Goal: Task Accomplishment & Management: Use online tool/utility

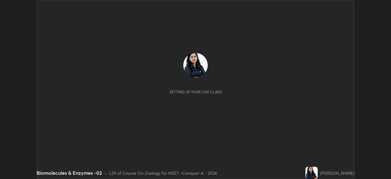
scroll to position [179, 390]
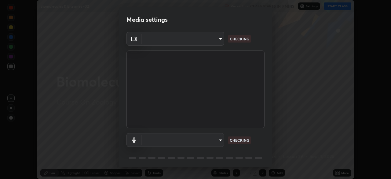
click at [208, 39] on body "Erase all Biomolecules & Enzymes -02 Recording CLASS STARTS IN 9 MINS Settings …" at bounding box center [195, 89] width 391 height 179
click at [205, 40] on div at bounding box center [195, 89] width 391 height 179
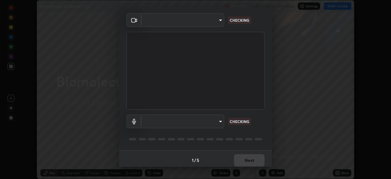
type input "0e50365916b658242f783ed4648cb329f585d10cba28352488c27cd343db3185"
type input "default"
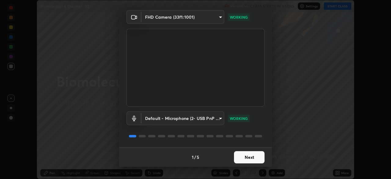
click at [249, 159] on button "Next" at bounding box center [249, 157] width 31 height 12
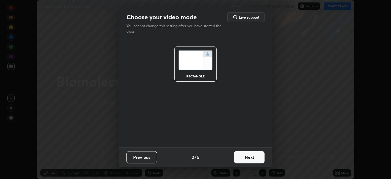
click at [254, 158] on button "Next" at bounding box center [249, 157] width 31 height 12
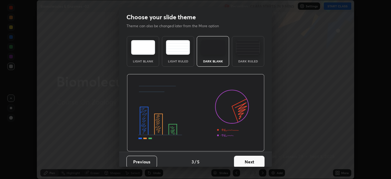
click at [258, 159] on button "Next" at bounding box center [249, 161] width 31 height 12
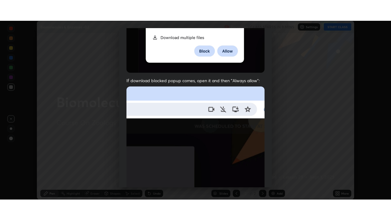
scroll to position [146, 0]
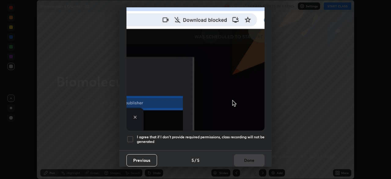
click at [131, 136] on div at bounding box center [129, 138] width 7 height 7
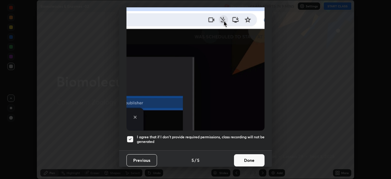
click at [244, 158] on button "Done" at bounding box center [249, 160] width 31 height 12
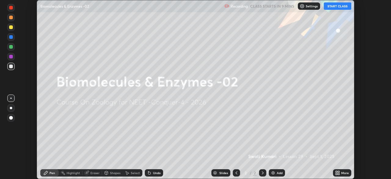
click at [340, 173] on div "More" at bounding box center [342, 172] width 18 height 7
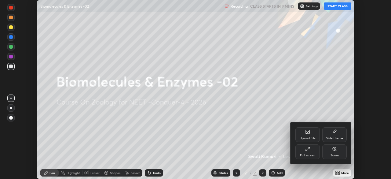
click at [306, 154] on div "Full screen" at bounding box center [307, 154] width 15 height 3
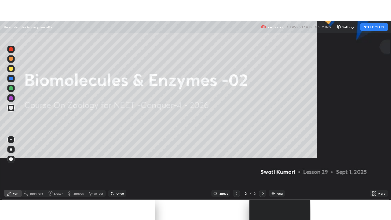
scroll to position [220, 391]
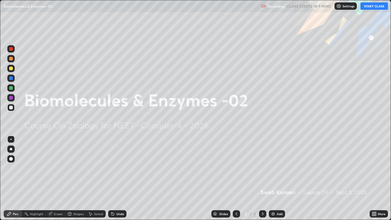
click at [344, 8] on div "Settings" at bounding box center [345, 5] width 22 height 7
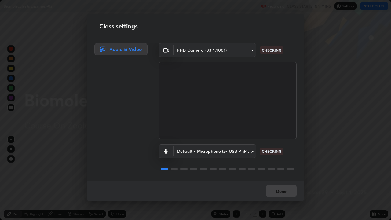
scroll to position [1, 0]
click at [283, 178] on button "Done" at bounding box center [281, 191] width 31 height 12
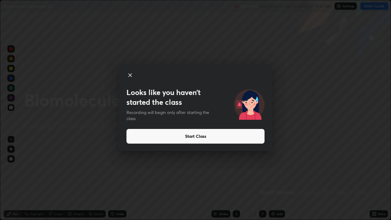
click at [197, 137] on button "Start Class" at bounding box center [195, 136] width 138 height 15
click at [196, 137] on button "Start Class" at bounding box center [195, 136] width 138 height 15
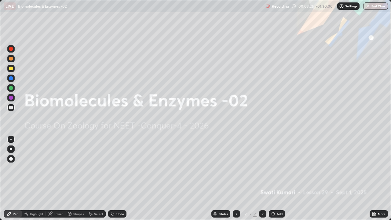
click at [278, 178] on div "Add" at bounding box center [279, 213] width 6 height 3
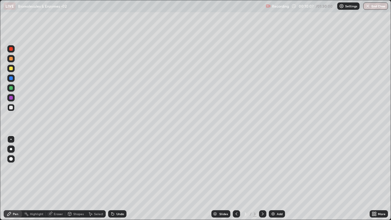
click at [11, 69] on div at bounding box center [11, 69] width 4 height 4
click at [10, 160] on div at bounding box center [11, 159] width 4 height 4
click at [72, 178] on div "Shapes" at bounding box center [75, 213] width 21 height 7
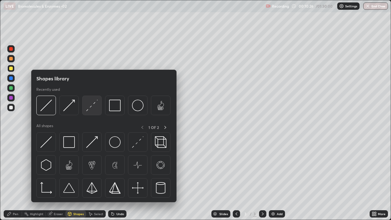
click at [93, 107] on img at bounding box center [92, 105] width 12 height 12
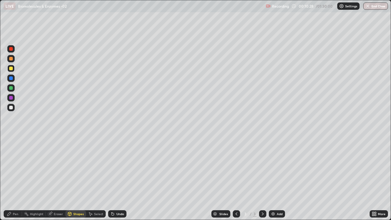
click at [15, 178] on div "Pen" at bounding box center [15, 213] width 5 height 3
click at [11, 109] on div at bounding box center [11, 108] width 4 height 4
click at [10, 150] on div at bounding box center [11, 149] width 2 height 2
click at [12, 110] on div at bounding box center [10, 107] width 7 height 7
click at [72, 178] on div "Shapes" at bounding box center [75, 213] width 21 height 7
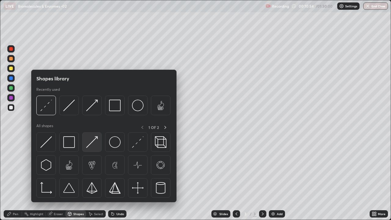
click at [95, 145] on img at bounding box center [92, 142] width 12 height 12
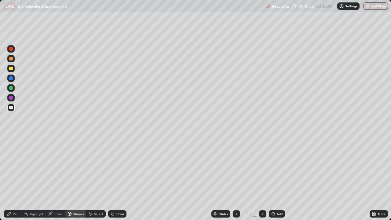
click at [12, 89] on div at bounding box center [10, 87] width 7 height 7
click at [8, 178] on icon at bounding box center [9, 214] width 4 height 4
click at [114, 178] on div "Undo" at bounding box center [117, 213] width 18 height 7
click at [71, 178] on icon at bounding box center [69, 213] width 5 height 5
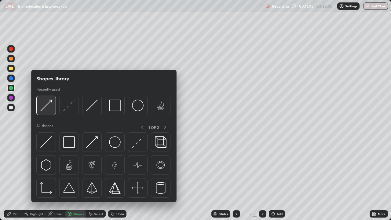
click at [46, 110] on img at bounding box center [46, 105] width 12 height 12
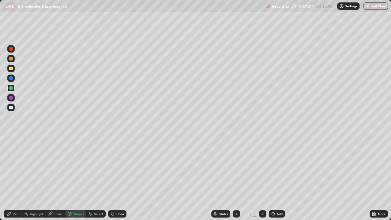
click at [9, 178] on icon at bounding box center [9, 214] width 4 height 4
click at [11, 108] on div at bounding box center [11, 108] width 4 height 4
click at [13, 98] on div at bounding box center [11, 98] width 4 height 4
click at [12, 90] on div at bounding box center [10, 87] width 7 height 7
click at [72, 178] on div "Shapes" at bounding box center [75, 213] width 21 height 7
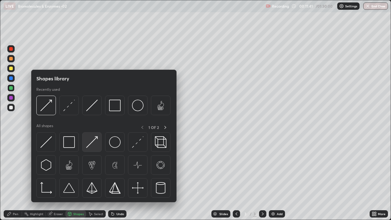
click at [96, 142] on img at bounding box center [92, 142] width 12 height 12
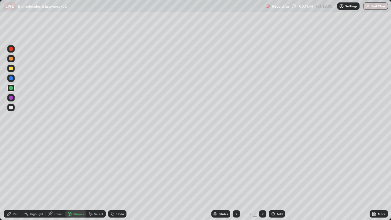
click at [11, 178] on icon at bounding box center [9, 213] width 5 height 5
click at [11, 107] on div at bounding box center [11, 108] width 4 height 4
click at [118, 178] on div "Undo" at bounding box center [120, 213] width 8 height 3
click at [76, 178] on div "Shapes" at bounding box center [78, 213] width 10 height 3
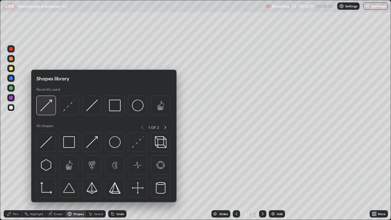
click at [49, 109] on img at bounding box center [46, 105] width 12 height 12
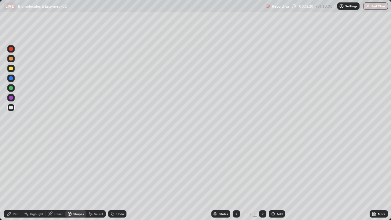
click at [14, 88] on div at bounding box center [10, 87] width 7 height 7
click at [14, 178] on div "Pen" at bounding box center [15, 213] width 5 height 3
click at [11, 107] on div at bounding box center [11, 108] width 4 height 4
click at [122, 178] on div "Undo" at bounding box center [120, 213] width 8 height 3
click at [120, 178] on div "Undo" at bounding box center [120, 213] width 8 height 3
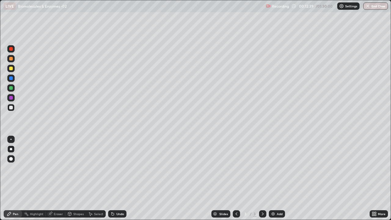
click at [122, 178] on div "Undo" at bounding box center [120, 213] width 8 height 3
click at [12, 79] on div at bounding box center [11, 78] width 4 height 4
click at [121, 178] on div "Undo" at bounding box center [117, 213] width 18 height 7
click at [11, 110] on div at bounding box center [10, 107] width 7 height 7
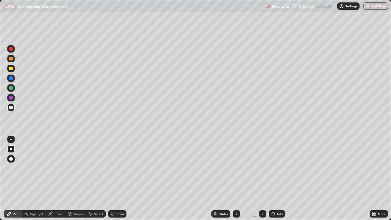
click at [118, 178] on div "Undo" at bounding box center [120, 213] width 8 height 3
click at [329, 178] on div "Slides 3 / 3 Add" at bounding box center [247, 214] width 243 height 12
click at [350, 178] on div "Slides 3 / 3 Add" at bounding box center [247, 214] width 243 height 12
click at [354, 178] on div "Slides 3 / 3 Add" at bounding box center [247, 214] width 243 height 12
click at [10, 88] on div at bounding box center [11, 88] width 4 height 4
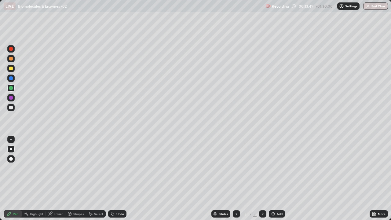
click at [11, 79] on div at bounding box center [11, 78] width 4 height 4
click at [119, 178] on div "Undo" at bounding box center [120, 213] width 8 height 3
click at [9, 107] on div at bounding box center [11, 108] width 4 height 4
click at [15, 178] on div at bounding box center [11, 170] width 10 height 73
click at [276, 178] on div "Add" at bounding box center [279, 213] width 6 height 3
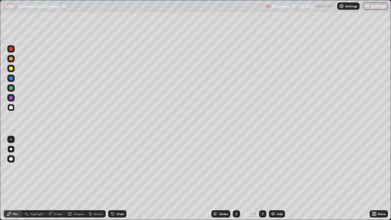
click at [11, 88] on div at bounding box center [11, 88] width 4 height 4
click at [10, 160] on div at bounding box center [11, 159] width 4 height 4
click at [79, 178] on div "Shapes" at bounding box center [75, 213] width 21 height 7
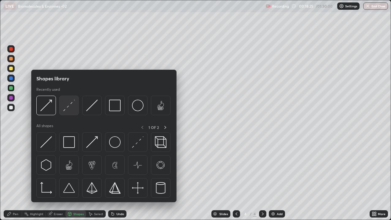
click at [68, 110] on img at bounding box center [69, 105] width 12 height 12
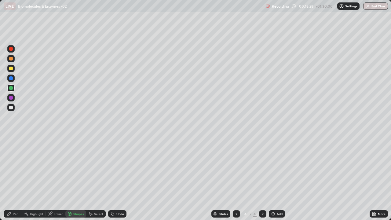
click at [14, 178] on div "Pen" at bounding box center [13, 213] width 18 height 7
click at [11, 109] on div at bounding box center [11, 108] width 4 height 4
click at [11, 148] on div at bounding box center [11, 149] width 2 height 2
click at [38, 178] on div "Highlight" at bounding box center [36, 213] width 13 height 3
click at [11, 101] on div at bounding box center [10, 97] width 7 height 7
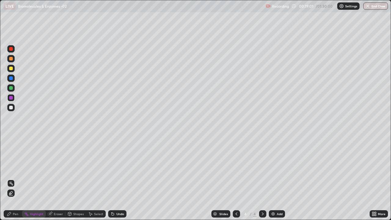
click at [15, 178] on div "Pen" at bounding box center [15, 213] width 5 height 3
click at [12, 107] on div at bounding box center [11, 108] width 4 height 4
click at [10, 70] on div at bounding box center [11, 69] width 4 height 4
click at [11, 109] on div at bounding box center [11, 108] width 4 height 4
click at [54, 178] on div "Eraser" at bounding box center [58, 213] width 9 height 3
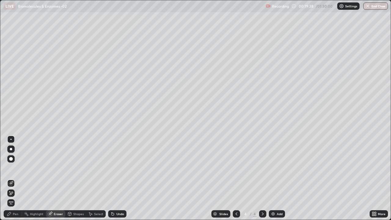
click at [14, 178] on div "Pen" at bounding box center [15, 213] width 5 height 3
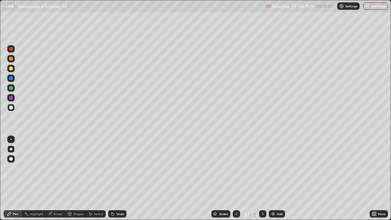
click at [11, 88] on div at bounding box center [11, 88] width 4 height 4
click at [12, 78] on div at bounding box center [11, 78] width 4 height 4
click at [114, 178] on icon at bounding box center [112, 213] width 5 height 5
click at [116, 178] on div "Undo" at bounding box center [120, 213] width 8 height 3
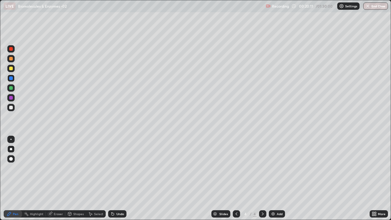
click at [12, 107] on div at bounding box center [11, 108] width 4 height 4
click at [11, 78] on div at bounding box center [11, 78] width 4 height 4
click at [11, 108] on div at bounding box center [11, 108] width 4 height 4
click at [12, 88] on div at bounding box center [11, 88] width 4 height 4
click at [11, 71] on div at bounding box center [10, 68] width 7 height 7
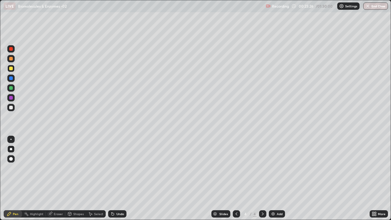
click at [12, 107] on div at bounding box center [11, 108] width 4 height 4
click at [119, 178] on div "Undo" at bounding box center [120, 213] width 8 height 3
click at [119, 178] on div "Undo" at bounding box center [117, 213] width 18 height 7
click at [120, 178] on div "Undo" at bounding box center [120, 213] width 8 height 3
click at [274, 178] on img at bounding box center [272, 213] width 5 height 5
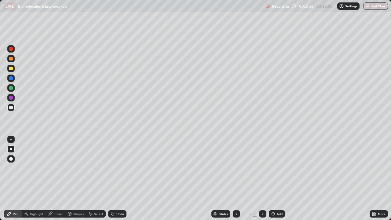
click at [11, 66] on div at bounding box center [10, 68] width 7 height 7
click at [12, 61] on div at bounding box center [10, 58] width 7 height 7
click at [75, 178] on div "Shapes" at bounding box center [75, 213] width 21 height 7
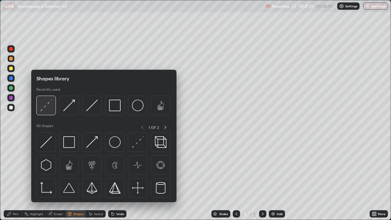
click at [43, 109] on img at bounding box center [46, 105] width 12 height 12
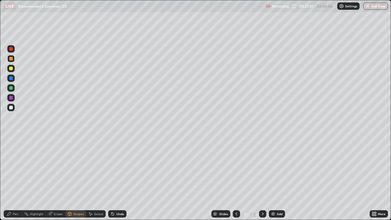
click at [9, 178] on icon at bounding box center [9, 214] width 4 height 4
click at [119, 178] on div "Undo" at bounding box center [120, 213] width 8 height 3
click at [11, 107] on div at bounding box center [11, 108] width 4 height 4
click at [119, 178] on div "Undo" at bounding box center [120, 213] width 8 height 3
click at [116, 178] on div "Undo" at bounding box center [117, 213] width 18 height 7
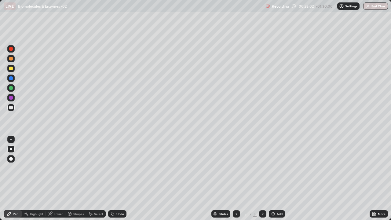
click at [115, 178] on div "Undo" at bounding box center [117, 213] width 18 height 7
click at [11, 88] on div at bounding box center [11, 88] width 4 height 4
click at [12, 67] on div at bounding box center [11, 69] width 4 height 4
click at [11, 60] on div at bounding box center [11, 59] width 4 height 4
click at [9, 69] on div at bounding box center [11, 69] width 4 height 4
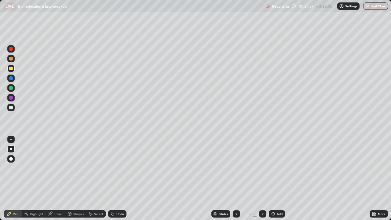
click at [114, 178] on div "Undo" at bounding box center [117, 213] width 18 height 7
click at [117, 178] on div "Undo" at bounding box center [120, 213] width 8 height 3
click at [116, 178] on div "Undo" at bounding box center [120, 213] width 8 height 3
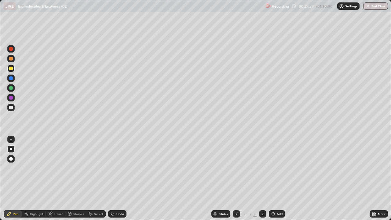
click at [116, 178] on div "Undo" at bounding box center [120, 213] width 8 height 3
click at [76, 178] on div "Shapes" at bounding box center [78, 213] width 10 height 3
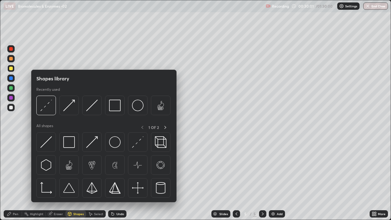
click at [93, 178] on div "Select" at bounding box center [96, 213] width 20 height 7
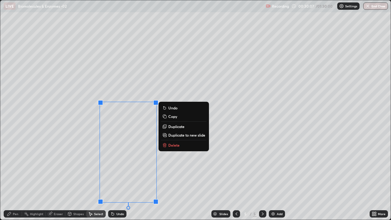
click at [85, 178] on div "0 ° Undo Copy Duplicate Duplicate to new slide Delete" at bounding box center [195, 109] width 390 height 219
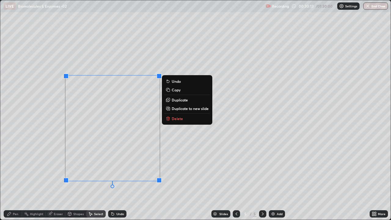
click at [40, 178] on div "0 ° Undo Copy Duplicate Duplicate to new slide Delete" at bounding box center [195, 109] width 390 height 219
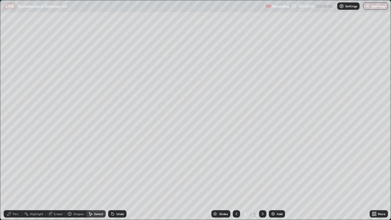
click at [13, 178] on div "Pen" at bounding box center [15, 213] width 5 height 3
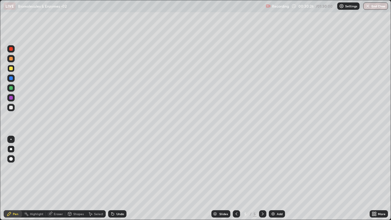
click at [53, 178] on div "Eraser" at bounding box center [56, 213] width 20 height 7
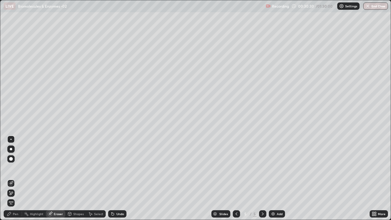
click at [14, 178] on div "Pen" at bounding box center [13, 213] width 18 height 7
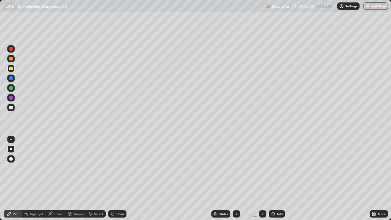
click at [52, 178] on icon at bounding box center [50, 213] width 5 height 5
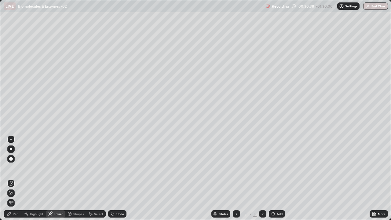
click at [10, 178] on icon at bounding box center [9, 213] width 5 height 5
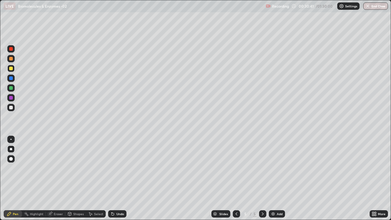
click at [10, 88] on div at bounding box center [11, 88] width 4 height 4
click at [118, 178] on div "Undo" at bounding box center [120, 213] width 8 height 3
click at [12, 99] on div at bounding box center [11, 98] width 4 height 4
click at [5, 178] on div "Pen" at bounding box center [13, 213] width 18 height 7
click at [11, 107] on div at bounding box center [11, 108] width 4 height 4
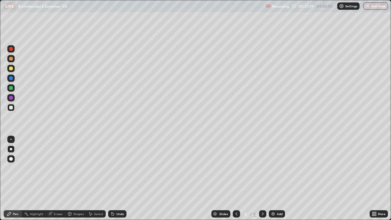
click at [34, 178] on div "Highlight" at bounding box center [36, 213] width 13 height 3
click at [10, 97] on div at bounding box center [11, 98] width 4 height 4
click at [11, 107] on div at bounding box center [11, 108] width 4 height 4
click at [13, 178] on div "Pen" at bounding box center [13, 213] width 18 height 7
click at [275, 178] on div "Add" at bounding box center [277, 213] width 16 height 7
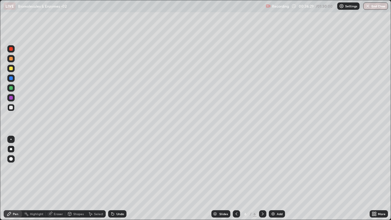
click at [10, 68] on div at bounding box center [11, 69] width 4 height 4
click at [12, 160] on div at bounding box center [10, 158] width 7 height 7
click at [235, 178] on icon at bounding box center [236, 213] width 2 height 3
click at [262, 178] on icon at bounding box center [262, 213] width 5 height 5
click at [73, 178] on div "Shapes" at bounding box center [75, 213] width 21 height 7
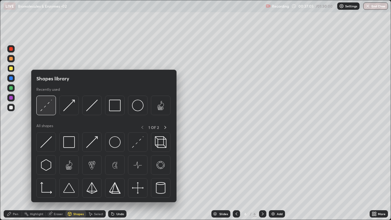
click at [45, 109] on img at bounding box center [46, 105] width 12 height 12
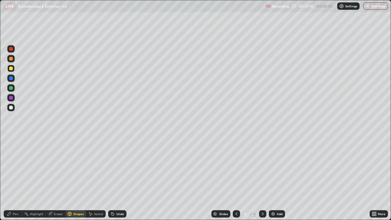
click at [12, 89] on div at bounding box center [11, 88] width 4 height 4
click at [12, 178] on div "Pen" at bounding box center [13, 213] width 18 height 7
click at [12, 148] on div at bounding box center [11, 149] width 2 height 2
click at [13, 109] on div at bounding box center [11, 108] width 4 height 4
click at [12, 155] on div at bounding box center [10, 158] width 7 height 7
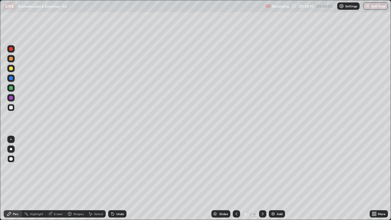
click at [11, 70] on div at bounding box center [11, 69] width 4 height 4
click at [14, 150] on div at bounding box center [10, 148] width 7 height 7
click at [10, 108] on div at bounding box center [11, 108] width 4 height 4
click at [114, 178] on icon at bounding box center [112, 213] width 5 height 5
click at [117, 178] on div "Undo" at bounding box center [120, 213] width 8 height 3
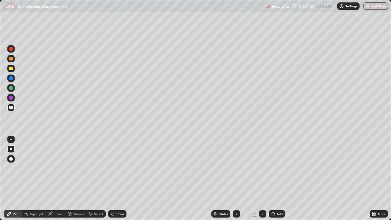
click at [117, 178] on div "Undo" at bounding box center [120, 213] width 8 height 3
click at [118, 178] on div "Undo" at bounding box center [120, 213] width 8 height 3
click at [10, 70] on div at bounding box center [11, 69] width 4 height 4
click at [10, 61] on div at bounding box center [10, 58] width 7 height 7
click at [277, 178] on div "Add" at bounding box center [279, 213] width 6 height 3
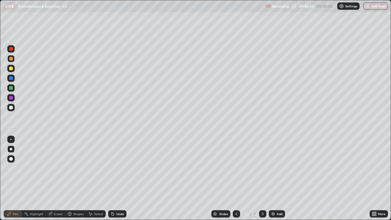
click at [73, 178] on div "Shapes" at bounding box center [75, 213] width 21 height 7
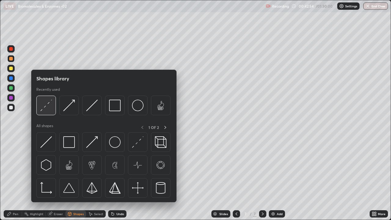
click at [48, 108] on img at bounding box center [46, 105] width 12 height 12
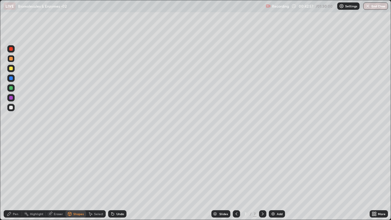
click at [15, 178] on div "Pen" at bounding box center [15, 213] width 5 height 3
click at [11, 68] on div at bounding box center [11, 69] width 4 height 4
click at [12, 89] on div at bounding box center [11, 88] width 4 height 4
click at [12, 107] on div at bounding box center [11, 108] width 4 height 4
click at [52, 178] on div "Eraser" at bounding box center [56, 213] width 20 height 7
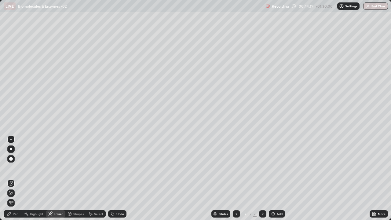
click at [16, 178] on div "Pen" at bounding box center [15, 213] width 5 height 3
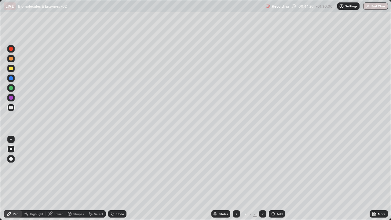
click at [12, 88] on div at bounding box center [11, 88] width 4 height 4
click at [118, 178] on div "Undo" at bounding box center [120, 213] width 8 height 3
click at [119, 178] on div "Undo" at bounding box center [120, 213] width 8 height 3
click at [13, 108] on div at bounding box center [11, 108] width 4 height 4
click at [57, 178] on div "Eraser" at bounding box center [56, 213] width 20 height 7
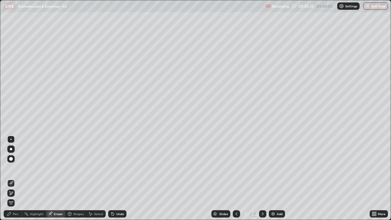
click at [13, 178] on div "Pen" at bounding box center [15, 213] width 5 height 3
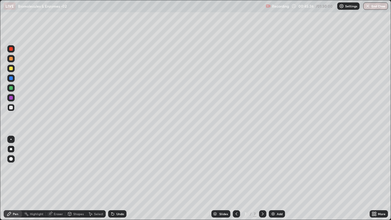
click at [11, 88] on div at bounding box center [11, 88] width 4 height 4
click at [117, 178] on div "Undo" at bounding box center [120, 213] width 8 height 3
click at [11, 110] on div at bounding box center [10, 107] width 7 height 7
click at [56, 178] on div "Eraser" at bounding box center [58, 213] width 9 height 3
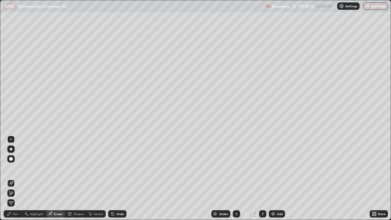
click at [14, 178] on div at bounding box center [10, 182] width 7 height 7
click at [10, 178] on icon at bounding box center [9, 213] width 5 height 5
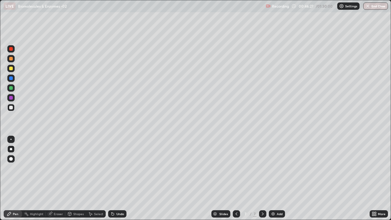
click at [11, 89] on div at bounding box center [11, 88] width 4 height 4
click at [117, 178] on div "Undo" at bounding box center [120, 213] width 8 height 3
click at [116, 178] on div "Undo" at bounding box center [120, 213] width 8 height 3
click at [118, 178] on div "Undo" at bounding box center [120, 213] width 8 height 3
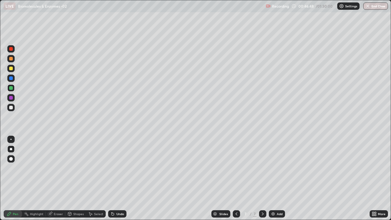
click at [11, 110] on div at bounding box center [10, 107] width 7 height 7
click at [35, 178] on div "Highlight" at bounding box center [36, 213] width 13 height 3
click at [53, 178] on div "Eraser" at bounding box center [56, 213] width 20 height 7
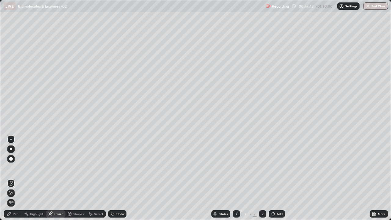
click at [13, 178] on div "Pen" at bounding box center [13, 213] width 18 height 7
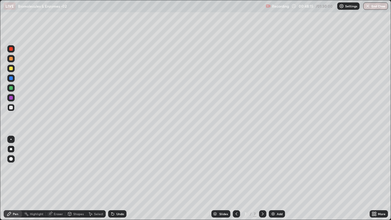
click at [119, 178] on div "Undo" at bounding box center [120, 213] width 8 height 3
click at [276, 178] on div "Add" at bounding box center [279, 213] width 6 height 3
click at [10, 88] on div at bounding box center [11, 88] width 4 height 4
click at [12, 70] on div at bounding box center [11, 69] width 4 height 4
click at [11, 109] on div at bounding box center [11, 108] width 4 height 4
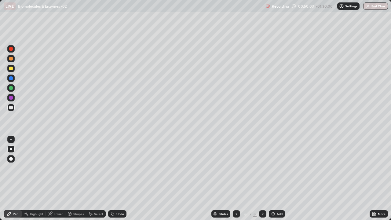
click at [11, 88] on div at bounding box center [11, 88] width 4 height 4
click at [114, 178] on div "Undo" at bounding box center [117, 213] width 18 height 7
click at [14, 69] on div at bounding box center [10, 68] width 7 height 7
click at [13, 87] on div at bounding box center [11, 88] width 4 height 4
click at [11, 107] on div at bounding box center [11, 108] width 4 height 4
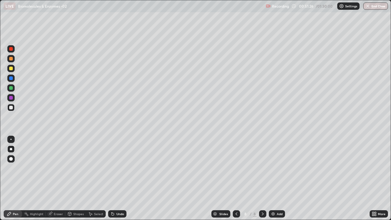
click at [11, 89] on div at bounding box center [11, 88] width 4 height 4
click at [11, 69] on div at bounding box center [11, 69] width 4 height 4
click at [114, 178] on div "Undo" at bounding box center [117, 213] width 18 height 7
click at [57, 178] on div "Eraser" at bounding box center [58, 213] width 9 height 3
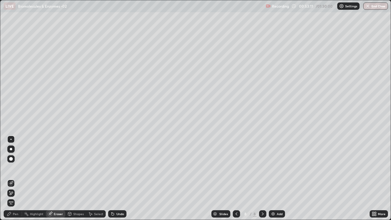
click at [12, 178] on div "Pen" at bounding box center [13, 213] width 18 height 7
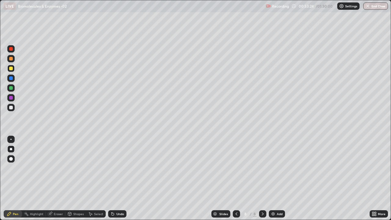
click at [11, 59] on div at bounding box center [11, 59] width 4 height 4
click at [236, 178] on icon at bounding box center [236, 213] width 5 height 5
click at [262, 178] on icon at bounding box center [262, 213] width 5 height 5
click at [273, 178] on img at bounding box center [272, 213] width 5 height 5
click at [11, 88] on div at bounding box center [11, 88] width 4 height 4
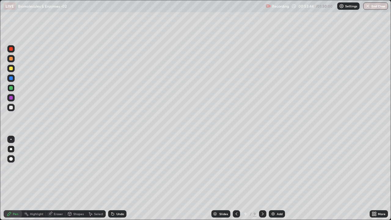
click at [11, 108] on div at bounding box center [11, 108] width 4 height 4
click at [115, 178] on div "Undo" at bounding box center [117, 213] width 18 height 7
click at [116, 178] on div "Undo" at bounding box center [120, 213] width 8 height 3
click at [116, 178] on div "Undo" at bounding box center [117, 213] width 18 height 7
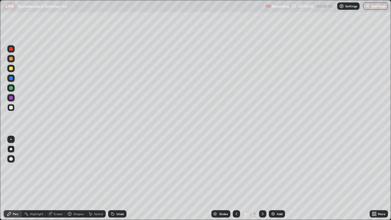
click at [12, 89] on div at bounding box center [11, 88] width 4 height 4
click at [117, 178] on div "Undo" at bounding box center [117, 213] width 18 height 7
click at [119, 178] on div "Undo" at bounding box center [120, 213] width 8 height 3
click at [275, 178] on div "Add" at bounding box center [277, 213] width 16 height 7
click at [11, 69] on div at bounding box center [11, 69] width 4 height 4
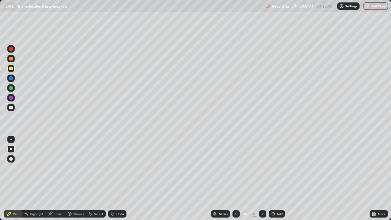
click at [233, 178] on icon at bounding box center [235, 213] width 5 height 5
click at [261, 178] on icon at bounding box center [262, 213] width 5 height 5
click at [77, 178] on div "Shapes" at bounding box center [78, 213] width 10 height 3
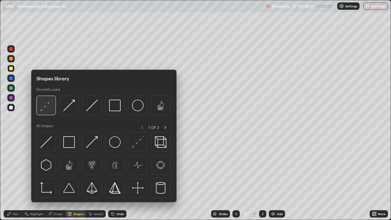
click at [45, 110] on img at bounding box center [46, 105] width 12 height 12
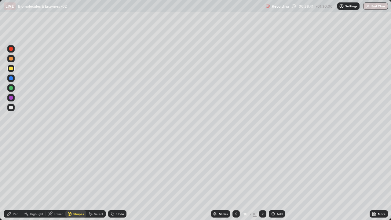
click at [8, 109] on div at bounding box center [10, 107] width 7 height 7
click at [119, 178] on div "Undo" at bounding box center [120, 213] width 8 height 3
click at [15, 178] on div "Pen" at bounding box center [15, 213] width 5 height 3
click at [14, 109] on div at bounding box center [10, 107] width 7 height 7
click at [114, 178] on div "Undo" at bounding box center [117, 213] width 18 height 7
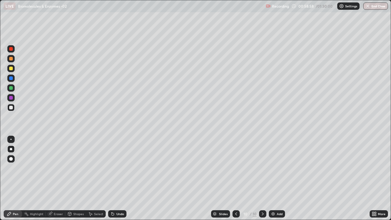
click at [115, 178] on div "Undo" at bounding box center [117, 213] width 18 height 7
click at [16, 111] on div at bounding box center [11, 108] width 10 height 10
click at [12, 99] on div at bounding box center [11, 98] width 4 height 4
click at [11, 87] on div at bounding box center [11, 88] width 4 height 4
click at [11, 81] on div at bounding box center [10, 77] width 7 height 7
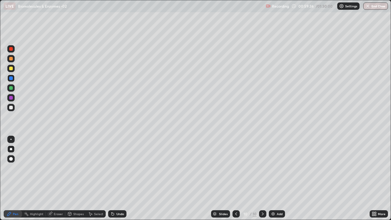
click at [73, 178] on div "Shapes" at bounding box center [75, 213] width 21 height 7
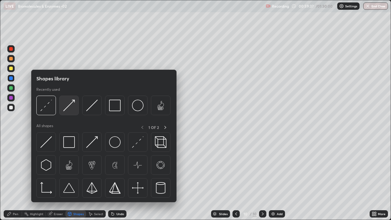
click at [68, 107] on img at bounding box center [69, 105] width 12 height 12
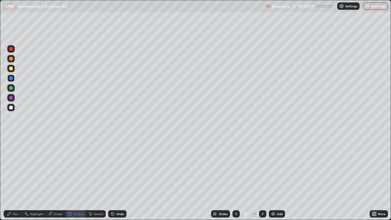
click at [9, 178] on icon at bounding box center [9, 214] width 4 height 4
click at [35, 178] on div "Highlight" at bounding box center [36, 213] width 13 height 3
click at [10, 108] on div at bounding box center [11, 108] width 4 height 4
click at [10, 89] on div at bounding box center [11, 88] width 4 height 4
click at [9, 178] on icon at bounding box center [9, 214] width 4 height 4
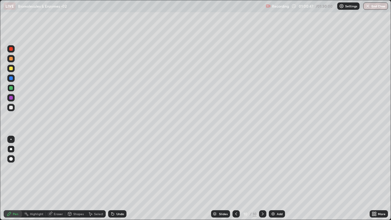
click at [54, 178] on div "Eraser" at bounding box center [58, 213] width 9 height 3
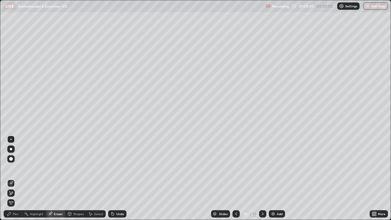
click at [12, 178] on div "Pen" at bounding box center [13, 213] width 18 height 7
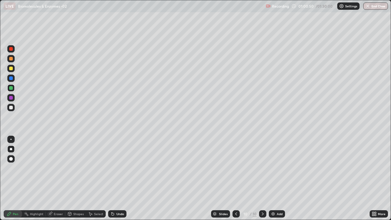
click at [11, 70] on div at bounding box center [10, 68] width 7 height 7
click at [11, 77] on div at bounding box center [11, 78] width 4 height 4
click at [11, 139] on div at bounding box center [10, 139] width 1 height 1
click at [11, 149] on div at bounding box center [11, 149] width 2 height 2
click at [117, 178] on div "Undo" at bounding box center [120, 213] width 8 height 3
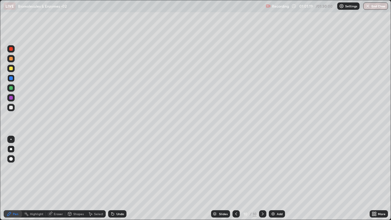
click at [11, 108] on div at bounding box center [11, 108] width 4 height 4
click at [117, 178] on div "Undo" at bounding box center [120, 213] width 8 height 3
click at [56, 178] on div "Eraser" at bounding box center [58, 213] width 9 height 3
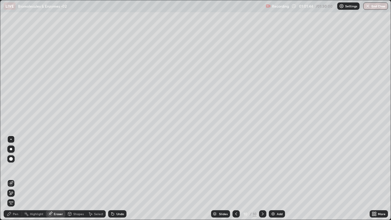
click at [15, 178] on div "Pen" at bounding box center [15, 213] width 5 height 3
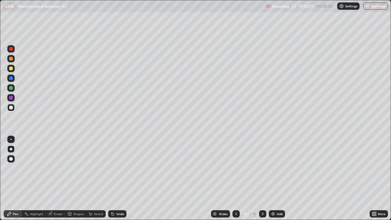
click at [53, 178] on div "Eraser" at bounding box center [56, 213] width 20 height 7
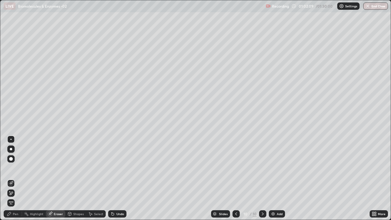
click at [16, 178] on div "Pen" at bounding box center [15, 213] width 5 height 3
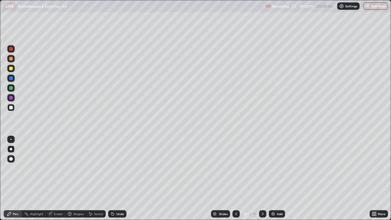
click at [53, 178] on div "Eraser" at bounding box center [56, 213] width 20 height 7
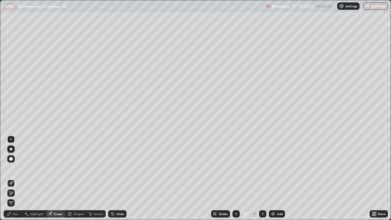
click at [14, 178] on div "Pen" at bounding box center [15, 213] width 5 height 3
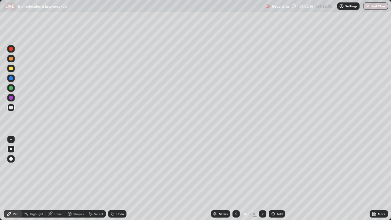
click at [11, 88] on div at bounding box center [11, 88] width 4 height 4
click at [74, 178] on div "Shapes" at bounding box center [78, 213] width 10 height 3
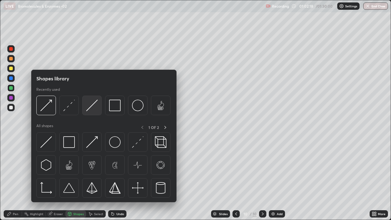
click at [96, 108] on img at bounding box center [92, 105] width 12 height 12
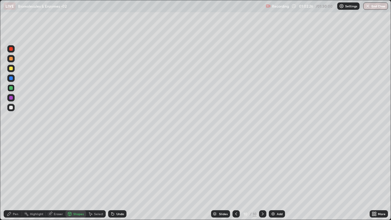
click at [16, 178] on div "Pen" at bounding box center [15, 213] width 5 height 3
click at [11, 108] on div at bounding box center [11, 108] width 4 height 4
click at [12, 98] on div at bounding box center [11, 98] width 4 height 4
click at [30, 178] on div "Highlight" at bounding box center [34, 213] width 24 height 7
click at [13, 178] on div "Pen" at bounding box center [15, 213] width 5 height 3
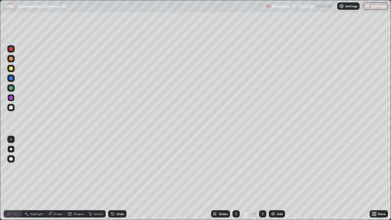
click at [11, 109] on div at bounding box center [11, 108] width 4 height 4
click at [12, 80] on div at bounding box center [11, 78] width 4 height 4
click at [74, 178] on div "Shapes" at bounding box center [78, 213] width 10 height 3
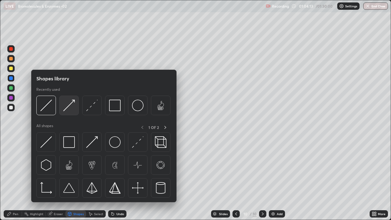
click at [70, 109] on img at bounding box center [69, 105] width 12 height 12
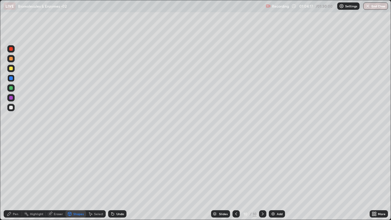
click at [11, 107] on div at bounding box center [11, 108] width 4 height 4
click at [12, 178] on div "Pen" at bounding box center [13, 213] width 18 height 7
click at [10, 158] on div at bounding box center [11, 159] width 4 height 4
click at [13, 99] on div at bounding box center [10, 97] width 7 height 7
click at [56, 178] on div "Eraser" at bounding box center [58, 213] width 9 height 3
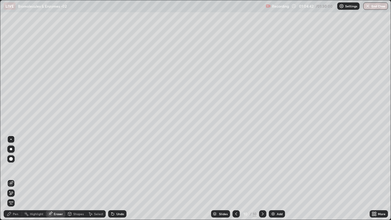
click at [13, 178] on div "Pen" at bounding box center [13, 213] width 18 height 7
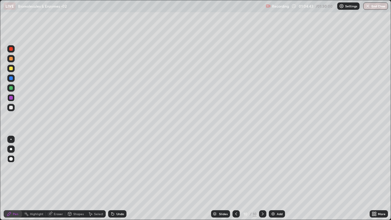
click at [11, 149] on div at bounding box center [11, 149] width 2 height 2
click at [9, 69] on div at bounding box center [11, 69] width 4 height 4
click at [116, 178] on div "Undo" at bounding box center [120, 213] width 8 height 3
click at [117, 178] on div "Undo" at bounding box center [117, 213] width 18 height 7
click at [14, 89] on div at bounding box center [10, 87] width 7 height 7
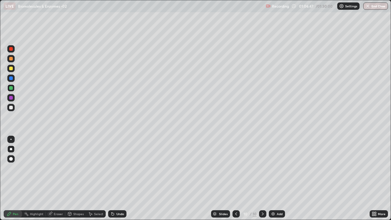
click at [11, 98] on div at bounding box center [11, 98] width 4 height 4
click at [12, 108] on div at bounding box center [11, 108] width 4 height 4
click at [13, 101] on div at bounding box center [10, 97] width 7 height 7
click at [235, 178] on icon at bounding box center [235, 213] width 5 height 5
click at [236, 178] on icon at bounding box center [235, 213] width 5 height 5
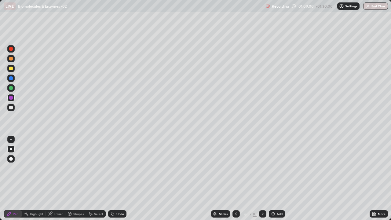
click at [263, 178] on icon at bounding box center [262, 213] width 5 height 5
click at [262, 178] on icon at bounding box center [263, 213] width 2 height 3
click at [32, 178] on div "Highlight" at bounding box center [34, 213] width 24 height 7
click at [56, 178] on div "Eraser" at bounding box center [56, 213] width 20 height 7
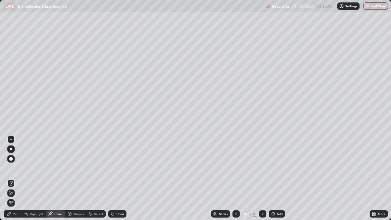
click at [17, 178] on div "Pen" at bounding box center [15, 213] width 5 height 3
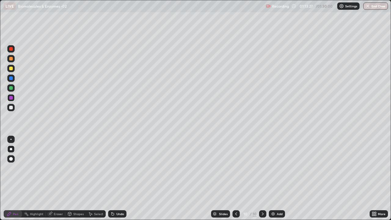
click at [235, 178] on icon at bounding box center [235, 213] width 5 height 5
click at [11, 79] on div at bounding box center [11, 78] width 4 height 4
click at [11, 90] on div at bounding box center [10, 87] width 7 height 7
click at [263, 178] on icon at bounding box center [262, 213] width 5 height 5
click at [120, 178] on div "Undo" at bounding box center [117, 213] width 18 height 7
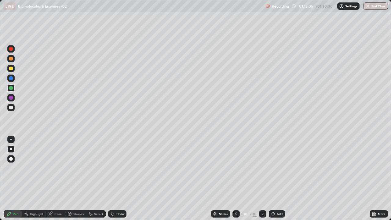
click at [117, 178] on div "Undo" at bounding box center [117, 213] width 18 height 7
click at [275, 178] on div "Add" at bounding box center [277, 213] width 16 height 7
click at [12, 60] on div at bounding box center [11, 59] width 4 height 4
click at [11, 157] on div at bounding box center [11, 159] width 4 height 4
click at [112, 178] on icon at bounding box center [112, 214] width 2 height 2
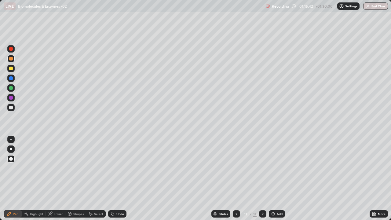
click at [76, 178] on div "Shapes" at bounding box center [78, 213] width 10 height 3
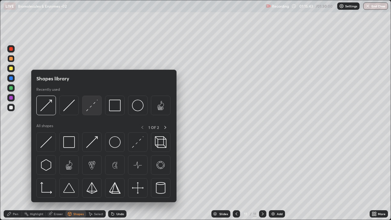
click at [92, 109] on img at bounding box center [92, 105] width 12 height 12
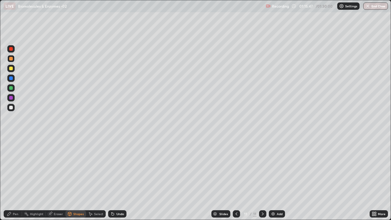
click at [13, 178] on div "Pen" at bounding box center [15, 213] width 5 height 3
click at [11, 108] on div at bounding box center [11, 108] width 4 height 4
click at [9, 89] on div at bounding box center [10, 87] width 7 height 7
click at [11, 150] on div at bounding box center [11, 149] width 2 height 2
click at [118, 178] on div "Undo" at bounding box center [120, 213] width 8 height 3
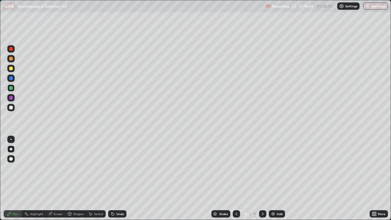
click at [121, 178] on div "Undo" at bounding box center [120, 213] width 8 height 3
click at [121, 178] on div "Undo" at bounding box center [117, 213] width 18 height 7
click at [12, 107] on div at bounding box center [11, 108] width 4 height 4
click at [11, 88] on div at bounding box center [11, 88] width 4 height 4
click at [11, 69] on div at bounding box center [11, 69] width 4 height 4
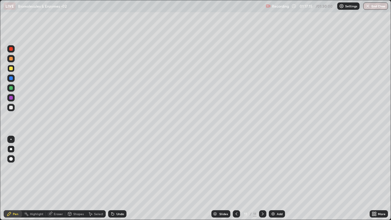
click at [71, 178] on icon at bounding box center [69, 213] width 5 height 5
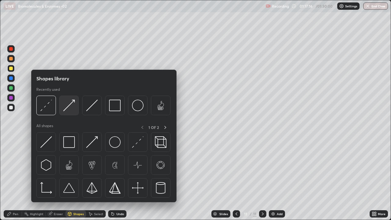
click at [69, 109] on img at bounding box center [69, 105] width 12 height 12
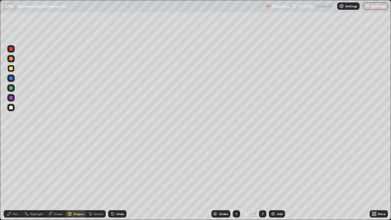
click at [13, 99] on div at bounding box center [10, 97] width 7 height 7
click at [14, 178] on div "Pen" at bounding box center [15, 213] width 5 height 3
click at [13, 110] on div at bounding box center [10, 107] width 7 height 7
click at [54, 178] on div "Eraser" at bounding box center [58, 213] width 9 height 3
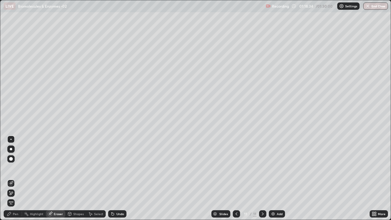
click at [13, 178] on div "Pen" at bounding box center [15, 213] width 5 height 3
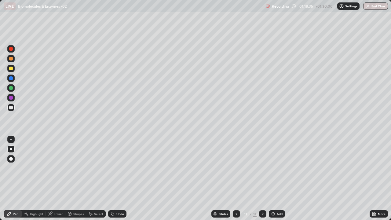
click at [11, 78] on div at bounding box center [11, 78] width 4 height 4
click at [14, 51] on div at bounding box center [10, 48] width 7 height 7
click at [236, 178] on icon at bounding box center [236, 213] width 5 height 5
click at [14, 99] on div at bounding box center [10, 97] width 7 height 7
click at [32, 178] on div "Highlight" at bounding box center [36, 213] width 13 height 3
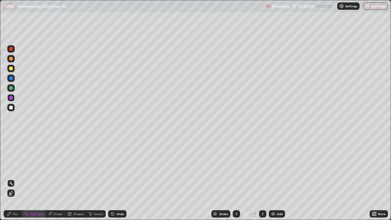
click at [115, 178] on div "Undo" at bounding box center [117, 213] width 18 height 7
click at [261, 178] on icon at bounding box center [262, 213] width 5 height 5
click at [11, 109] on div at bounding box center [11, 108] width 4 height 4
click at [12, 178] on div "Pen" at bounding box center [13, 213] width 18 height 7
click at [120, 178] on div "Undo" at bounding box center [117, 213] width 18 height 7
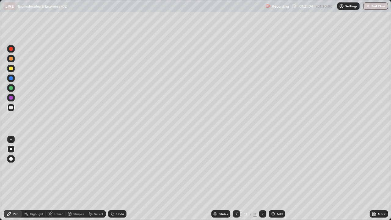
click at [113, 178] on icon at bounding box center [112, 213] width 5 height 5
click at [374, 9] on button "End Class" at bounding box center [375, 5] width 25 height 7
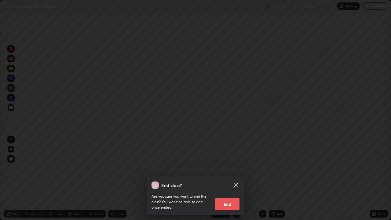
click at [229, 178] on button "End" at bounding box center [227, 204] width 24 height 12
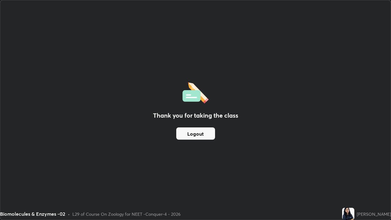
click at [208, 137] on button "Logout" at bounding box center [195, 133] width 39 height 12
